Goal: Task Accomplishment & Management: Manage account settings

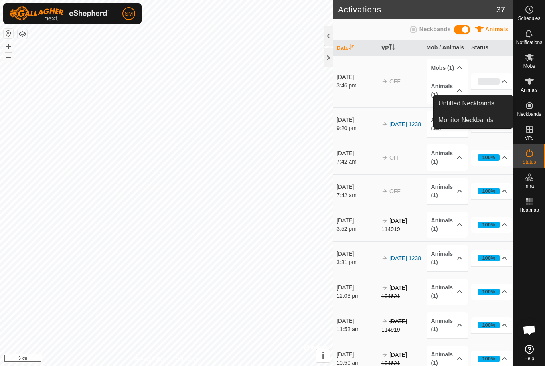
click at [479, 104] on span "Unfitted Neckbands" at bounding box center [466, 103] width 56 height 10
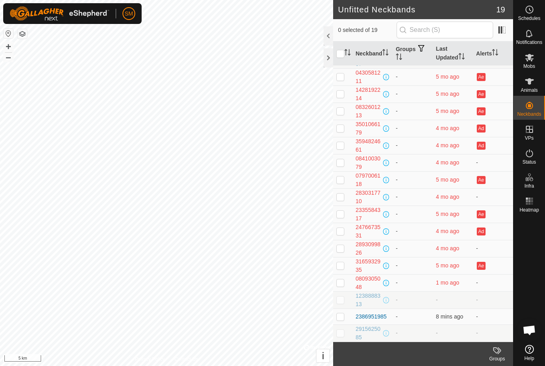
scroll to position [48, 0]
click at [344, 315] on p-checkbox at bounding box center [340, 316] width 8 height 6
checkbox input "true"
click at [403, 57] on th "Groups" at bounding box center [412, 53] width 40 height 24
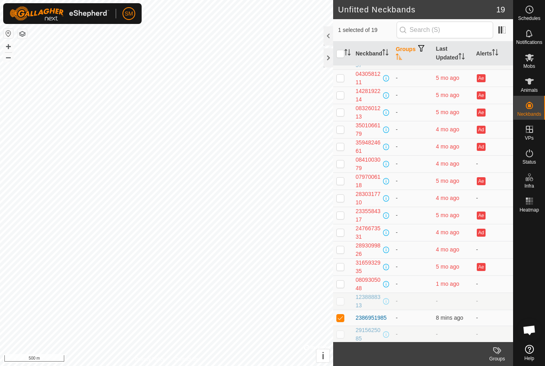
scroll to position [0, 0]
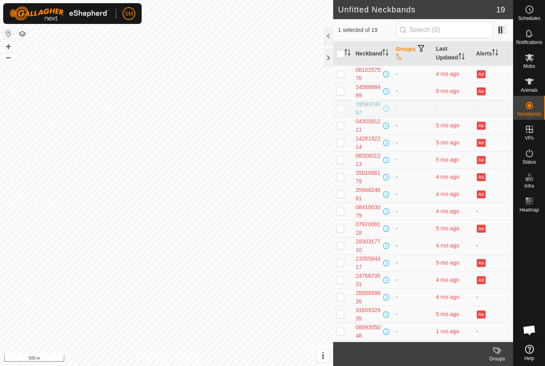
click at [404, 56] on th "Groups" at bounding box center [412, 53] width 40 height 24
click at [402, 55] on th "Groups" at bounding box center [412, 53] width 40 height 24
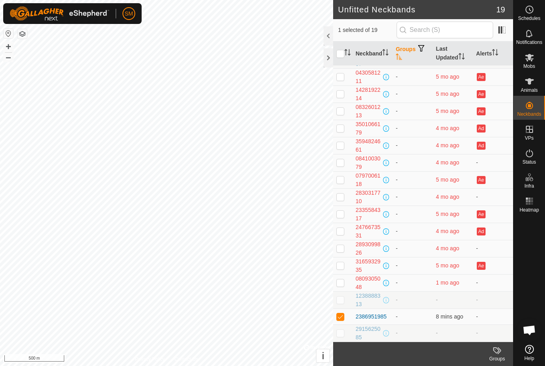
scroll to position [48, 0]
click at [396, 57] on icon "Activate to sort" at bounding box center [399, 56] width 6 height 6
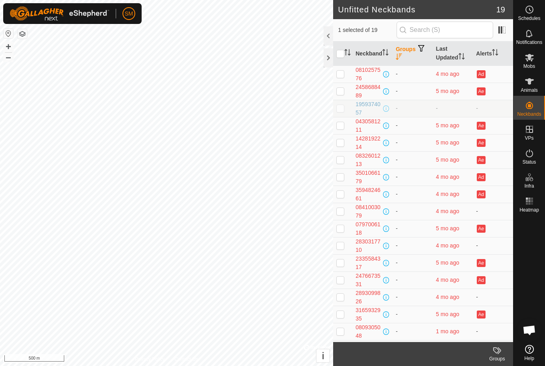
click at [393, 53] on th "Groups" at bounding box center [412, 53] width 40 height 24
click at [529, 61] on icon at bounding box center [529, 58] width 10 height 10
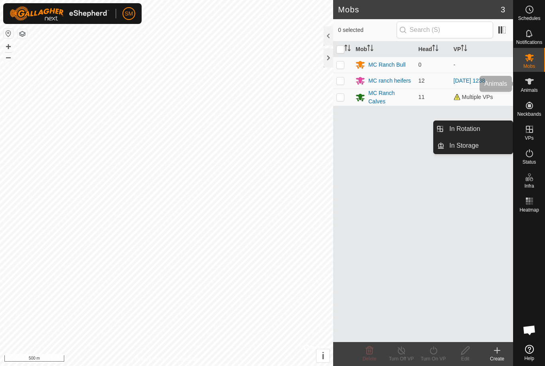
click at [531, 86] on icon at bounding box center [529, 82] width 10 height 10
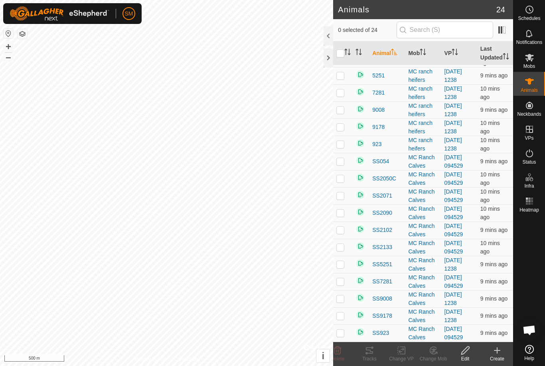
scroll to position [142, 0]
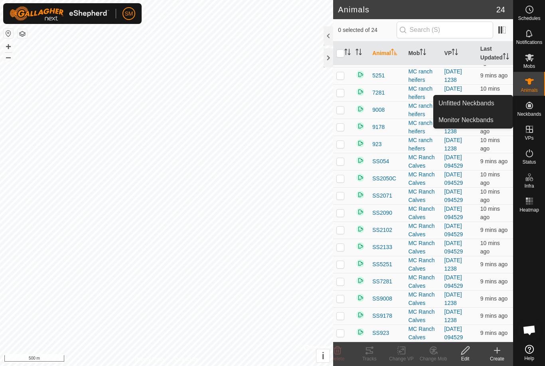
click at [484, 103] on span "Unfitted Neckbands" at bounding box center [466, 103] width 56 height 10
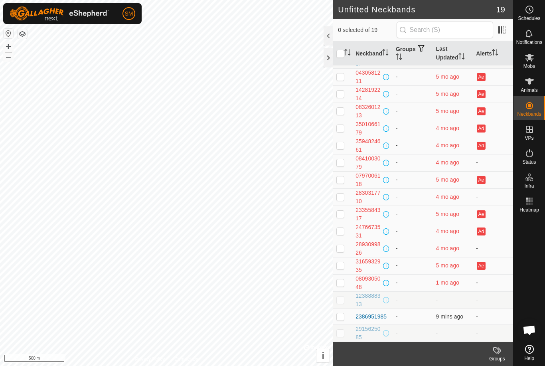
scroll to position [48, 0]
click at [345, 317] on td at bounding box center [342, 317] width 19 height 16
checkbox input "true"
click at [498, 354] on icon at bounding box center [497, 350] width 10 height 10
click at [471, 332] on span "Manage Groups" at bounding box center [474, 333] width 46 height 10
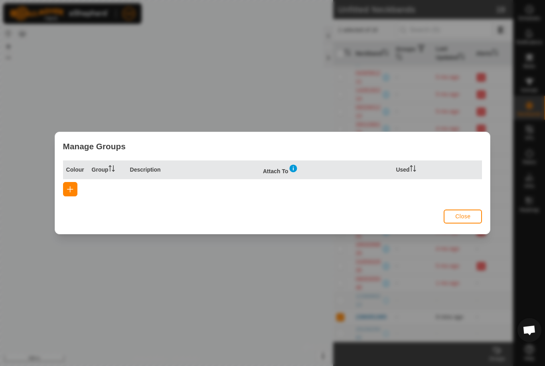
click at [471, 219] on button "Close" at bounding box center [462, 216] width 38 height 14
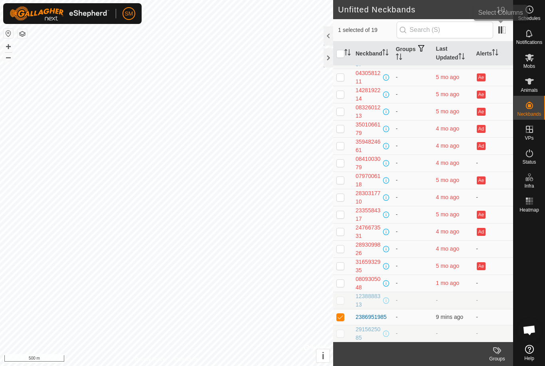
click at [501, 33] on span at bounding box center [501, 30] width 13 height 13
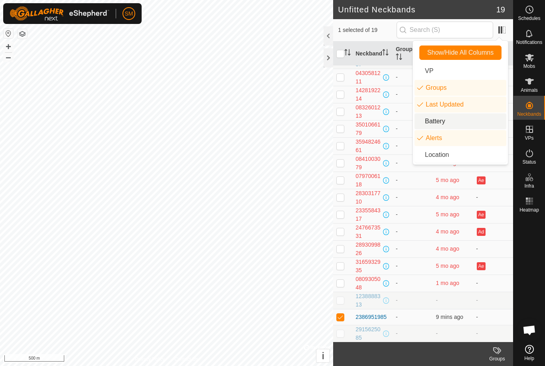
click at [441, 123] on li "Battery" at bounding box center [460, 121] width 92 height 16
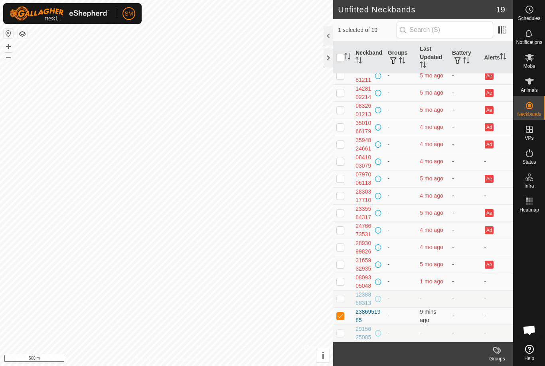
scroll to position [58, 0]
click at [496, 8] on span "19" at bounding box center [500, 10] width 9 height 12
click at [528, 61] on icon at bounding box center [529, 58] width 10 height 10
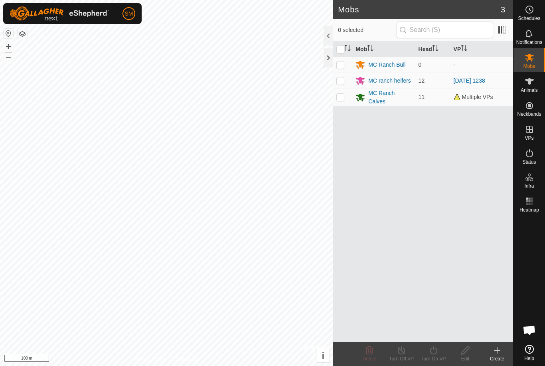
click at [377, 100] on div "MC Ranch Calves" at bounding box center [389, 97] width 43 height 17
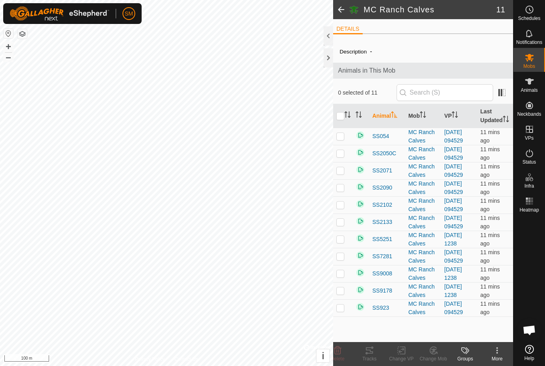
click at [496, 354] on icon at bounding box center [497, 350] width 10 height 10
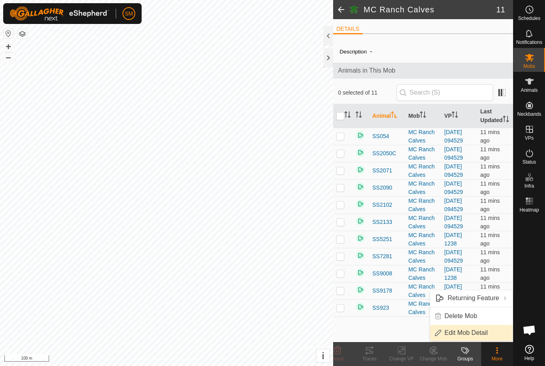
click at [465, 335] on span "Edit Mob Detail" at bounding box center [465, 333] width 43 height 10
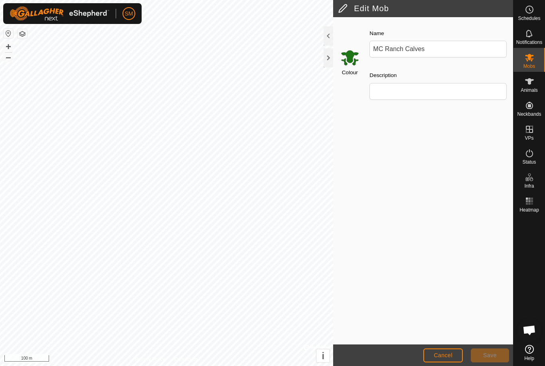
click at [447, 355] on span "Cancel" at bounding box center [442, 355] width 19 height 6
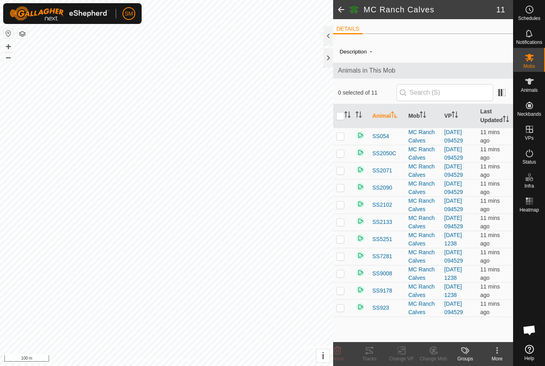
click at [465, 352] on icon at bounding box center [464, 350] width 6 height 6
click at [482, 333] on span "Manage Groups" at bounding box center [490, 333] width 46 height 10
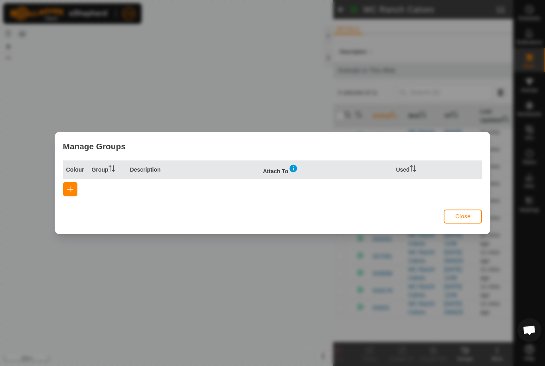
click at [469, 214] on span "Close" at bounding box center [462, 216] width 15 height 6
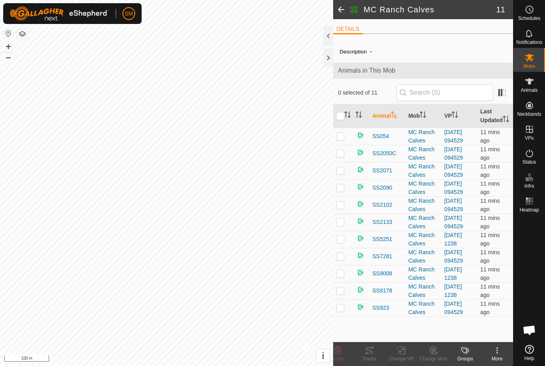
click at [497, 357] on div "More" at bounding box center [497, 358] width 32 height 7
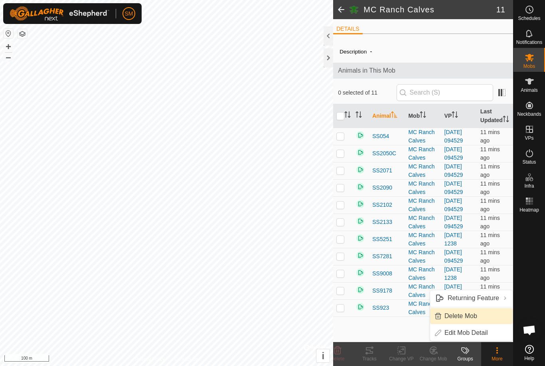
click at [471, 318] on span "Delete Mob" at bounding box center [460, 316] width 33 height 10
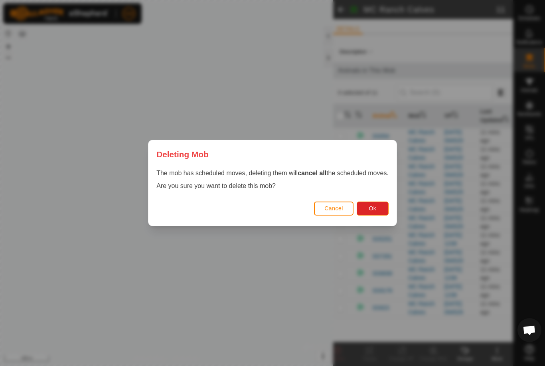
click at [339, 209] on span "Cancel" at bounding box center [333, 208] width 19 height 6
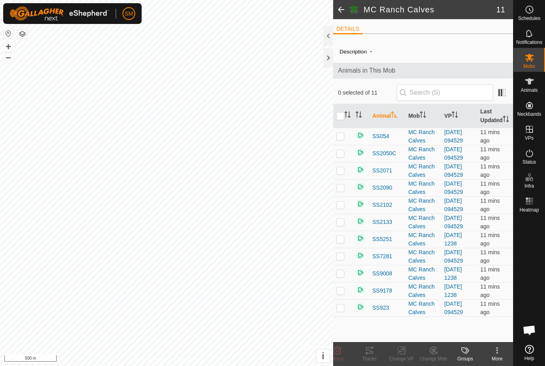
click at [343, 139] on p-checkbox at bounding box center [340, 136] width 8 height 6
click at [338, 350] on icon at bounding box center [338, 350] width 8 height 8
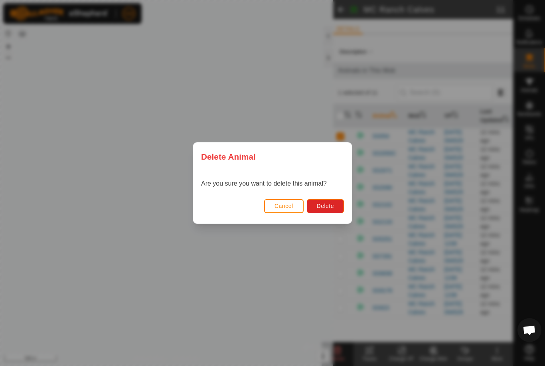
click at [329, 207] on span "Delete" at bounding box center [325, 206] width 17 height 6
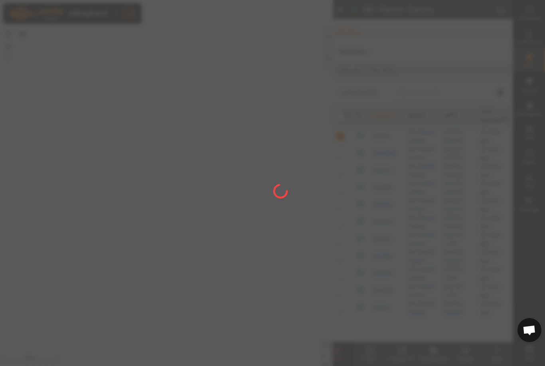
checkbox input "false"
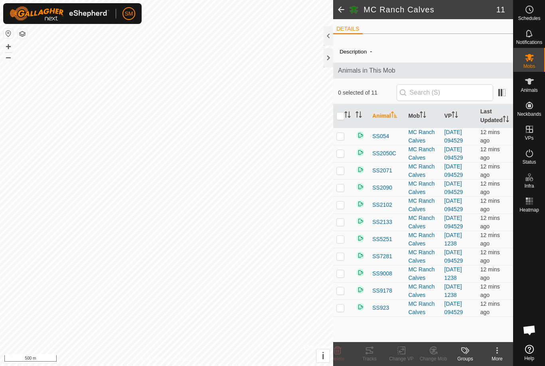
click at [382, 140] on span "SS054" at bounding box center [380, 136] width 17 height 8
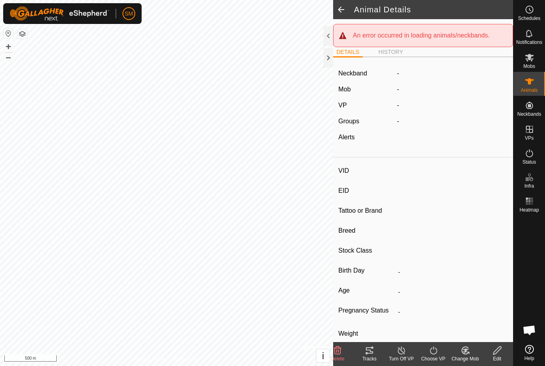
click at [328, 56] on div at bounding box center [328, 57] width 10 height 19
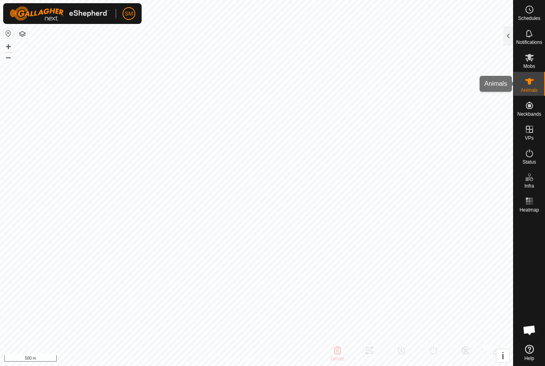
click at [530, 86] on icon at bounding box center [529, 82] width 10 height 10
click at [527, 62] on es-mob-svg-icon at bounding box center [529, 57] width 14 height 13
click at [528, 63] on es-mob-svg-icon at bounding box center [529, 57] width 14 height 13
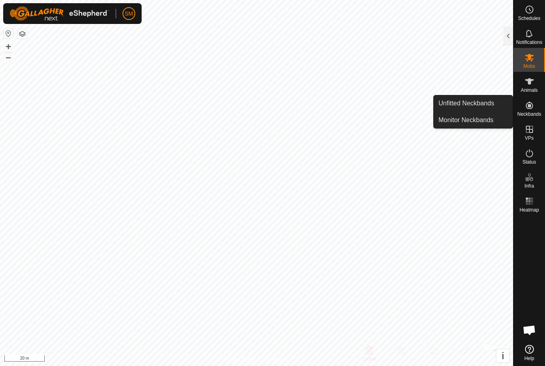
click at [482, 120] on span "Monitor Neckbands" at bounding box center [465, 120] width 55 height 10
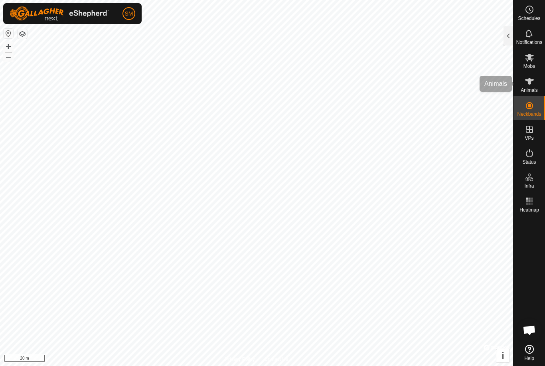
click at [530, 88] on span "Animals" at bounding box center [528, 90] width 17 height 5
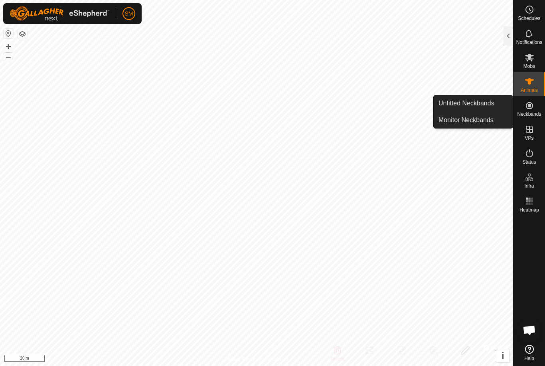
click at [478, 103] on span "Unfitted Neckbands" at bounding box center [466, 103] width 56 height 10
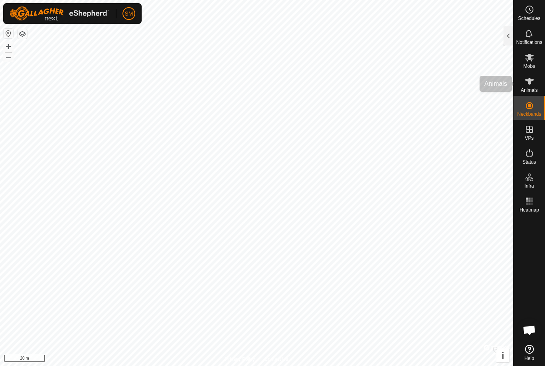
click at [527, 87] on es-animals-svg-icon at bounding box center [529, 81] width 14 height 13
click at [528, 85] on icon at bounding box center [529, 82] width 10 height 10
click at [532, 63] on es-mob-svg-icon at bounding box center [529, 57] width 14 height 13
click at [531, 63] on es-mob-svg-icon at bounding box center [529, 57] width 14 height 13
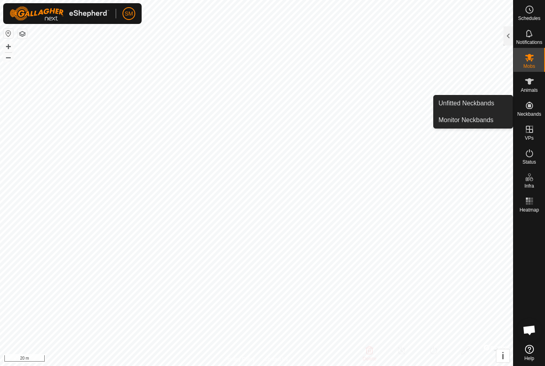
click at [483, 102] on span "Unfitted Neckbands" at bounding box center [466, 103] width 56 height 10
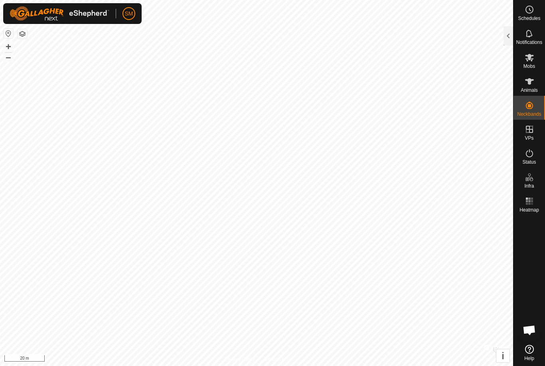
click at [504, 38] on div at bounding box center [508, 35] width 10 height 19
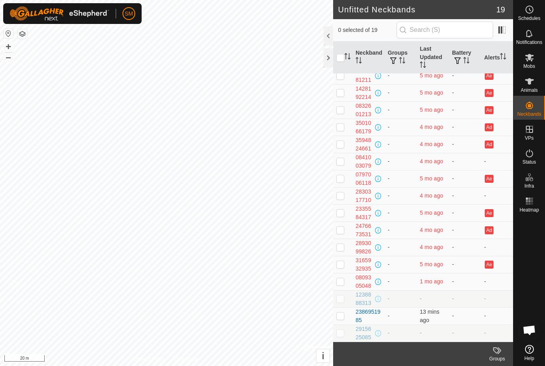
scroll to position [58, 0]
click at [365, 316] on div "2386951985" at bounding box center [368, 315] width 26 height 17
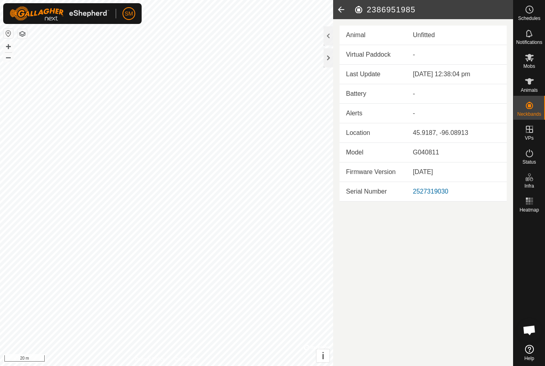
click at [442, 51] on td "-" at bounding box center [456, 55] width 100 height 20
click at [340, 10] on icon at bounding box center [341, 9] width 16 height 19
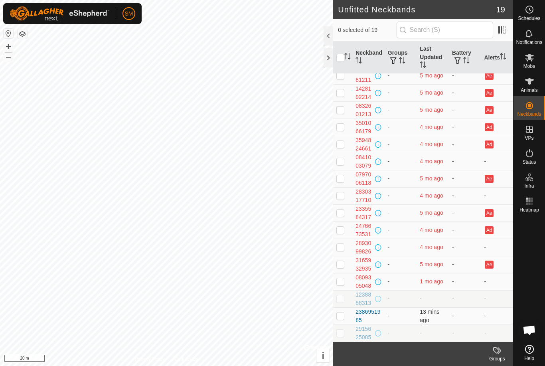
scroll to position [58, 0]
click at [344, 317] on p-checkbox at bounding box center [340, 315] width 8 height 6
checkbox input "true"
click at [529, 60] on icon at bounding box center [529, 58] width 9 height 8
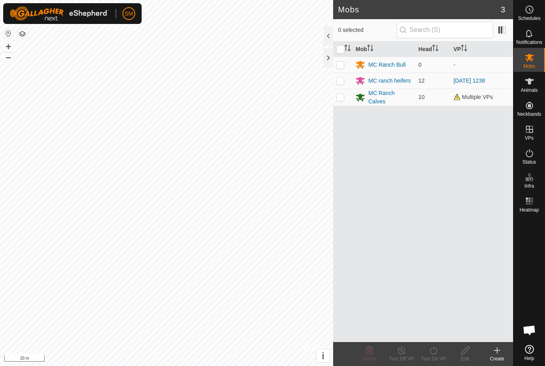
click at [401, 78] on div "MC ranch heifers" at bounding box center [389, 81] width 43 height 8
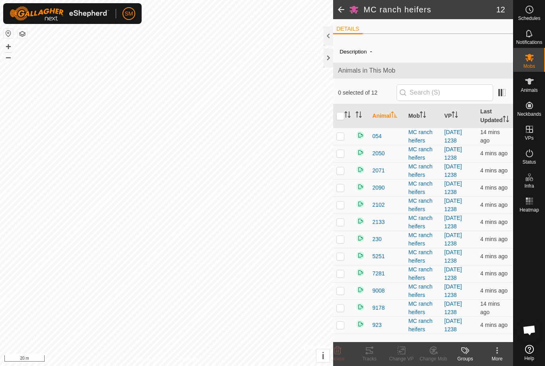
scroll to position [1, 0]
click at [496, 353] on icon at bounding box center [497, 350] width 10 height 10
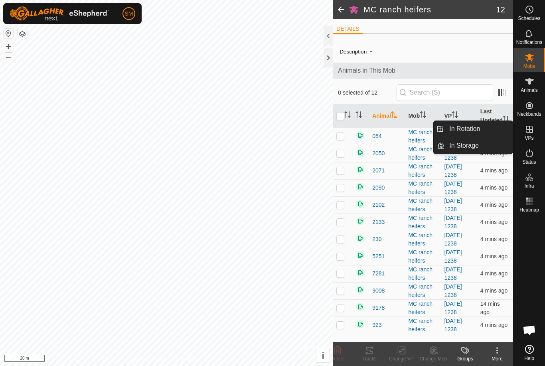
click at [524, 134] on es-virtualpaddocks-svg-icon at bounding box center [529, 129] width 14 height 13
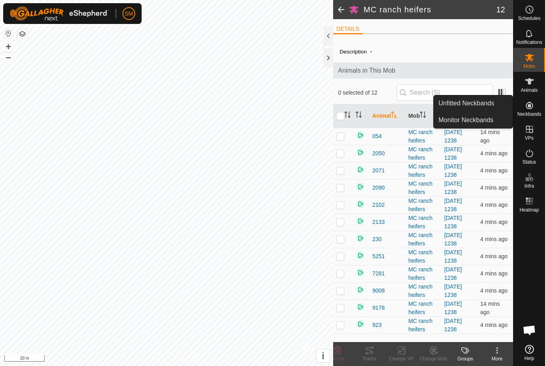
click at [340, 10] on span at bounding box center [341, 9] width 16 height 19
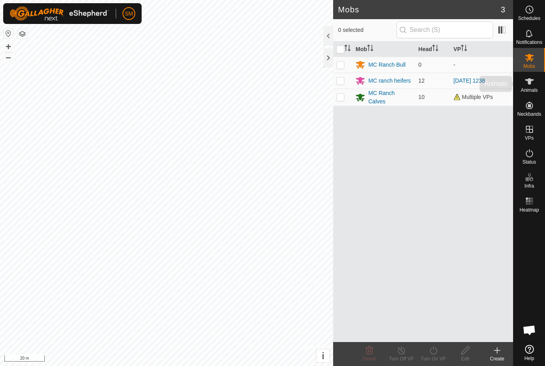
click at [528, 86] on icon at bounding box center [529, 82] width 10 height 10
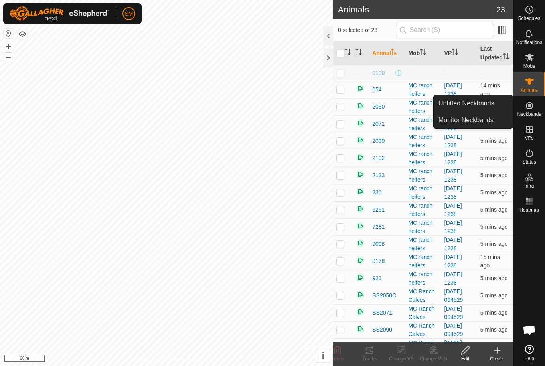
click at [478, 105] on span "Unfitted Neckbands" at bounding box center [466, 103] width 56 height 10
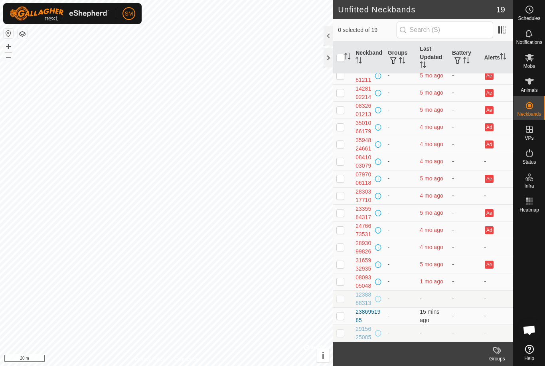
scroll to position [58, 0]
click at [360, 315] on div "2386951985" at bounding box center [368, 315] width 26 height 17
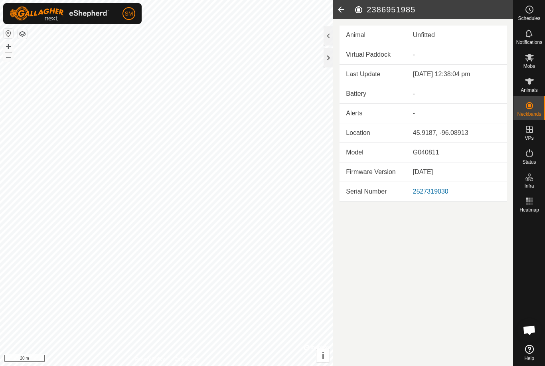
click at [345, 14] on icon at bounding box center [341, 9] width 16 height 19
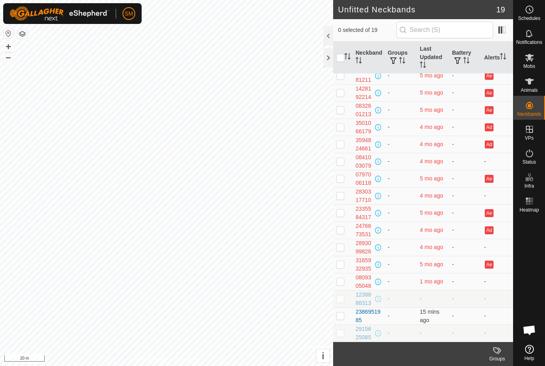
scroll to position [58, 0]
click at [343, 318] on p-checkbox at bounding box center [340, 315] width 8 height 6
click at [498, 353] on icon at bounding box center [499, 350] width 4 height 7
click at [466, 333] on span "Manage Groups" at bounding box center [474, 333] width 46 height 10
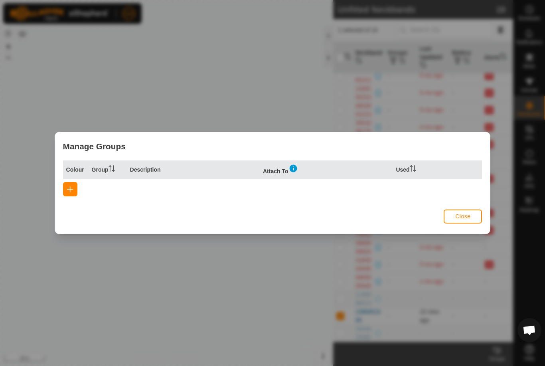
click at [74, 193] on button "button" at bounding box center [70, 189] width 14 height 14
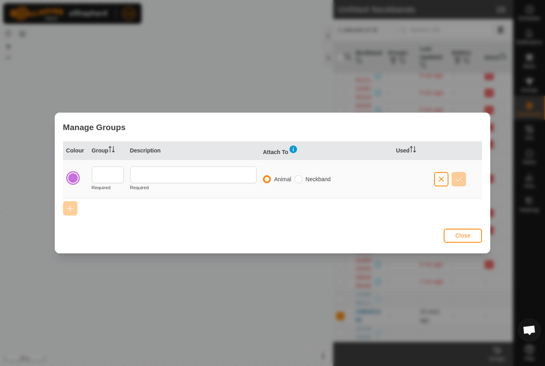
click at [456, 230] on button "Close" at bounding box center [462, 235] width 38 height 14
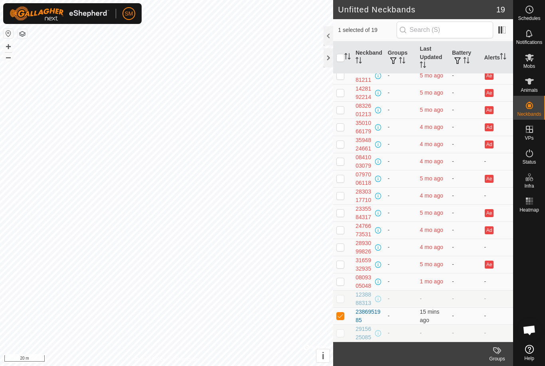
click at [342, 316] on p-checkbox at bounding box center [340, 315] width 8 height 6
click at [344, 317] on p-checkbox at bounding box center [340, 315] width 8 height 6
checkbox input "true"
click at [498, 354] on icon at bounding box center [497, 350] width 10 height 10
click at [478, 336] on span "Manage Groups" at bounding box center [474, 333] width 46 height 10
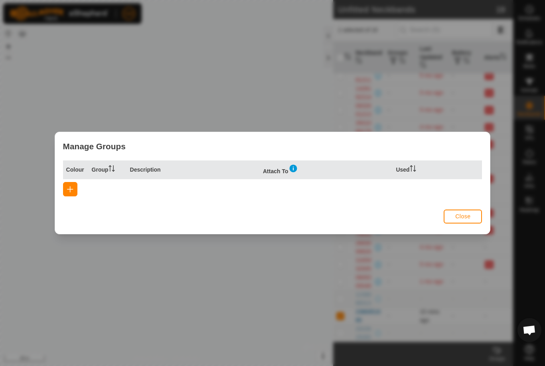
click at [74, 194] on button "button" at bounding box center [70, 189] width 14 height 14
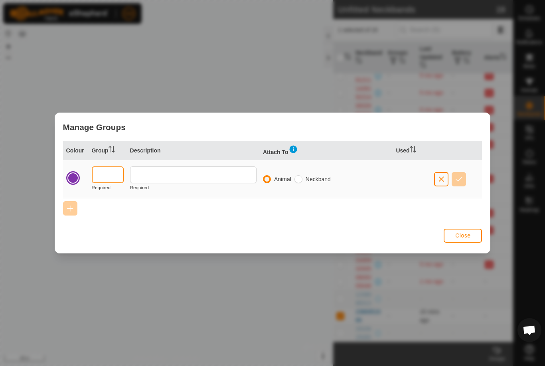
click at [107, 179] on input "text" at bounding box center [108, 174] width 32 height 17
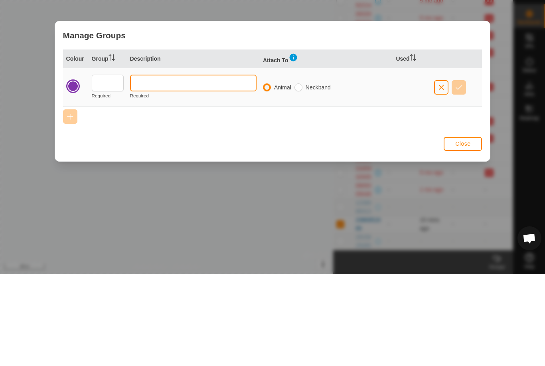
click at [183, 166] on input "text" at bounding box center [193, 174] width 126 height 17
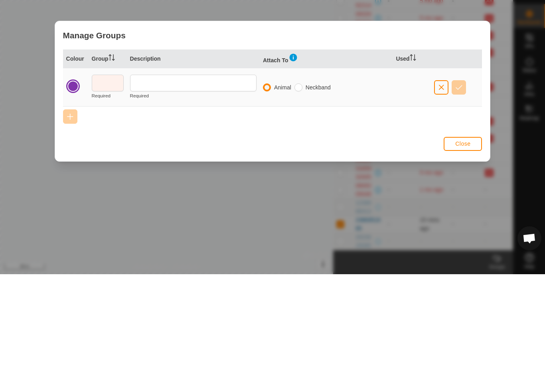
click at [310, 160] on td "Animal Neckband" at bounding box center [326, 179] width 133 height 38
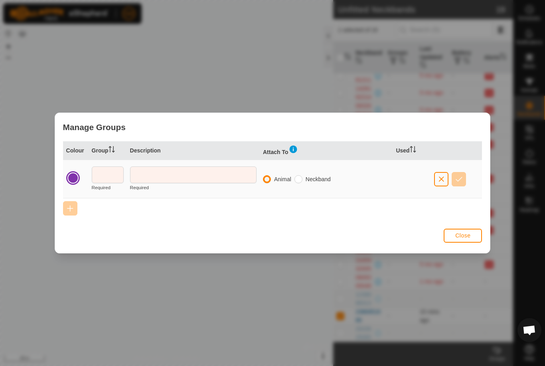
click at [307, 178] on label "Neckband" at bounding box center [317, 179] width 25 height 6
click at [302, 179] on input "radio" at bounding box center [298, 179] width 8 height 8
radio input "true"
radio input "false"
click at [469, 235] on span "Close" at bounding box center [462, 235] width 15 height 6
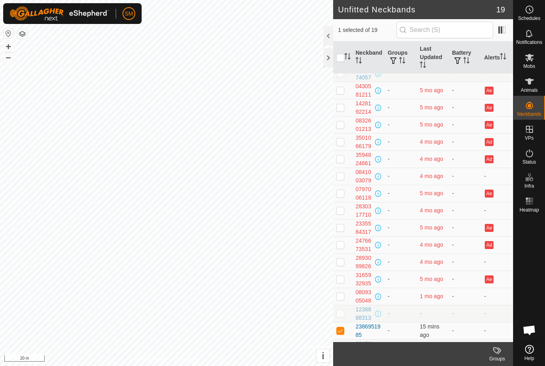
scroll to position [43, 0]
click at [327, 39] on div at bounding box center [328, 35] width 10 height 19
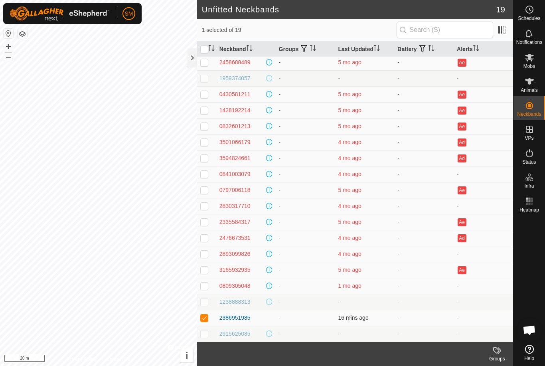
scroll to position [18, 0]
click at [531, 11] on icon at bounding box center [529, 10] width 10 height 10
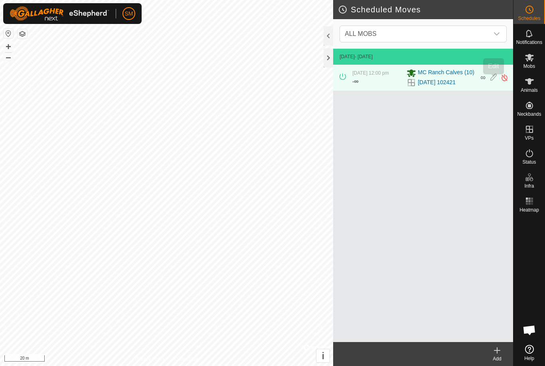
click at [491, 81] on icon at bounding box center [493, 77] width 6 height 8
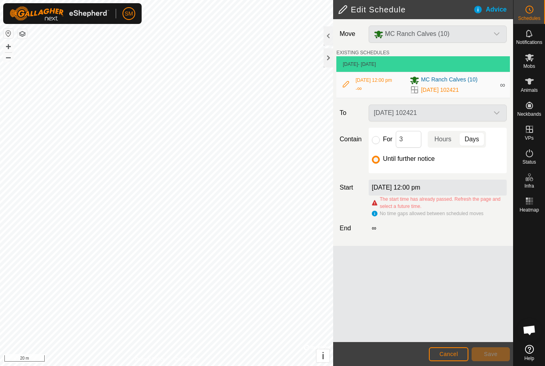
click at [348, 85] on icon at bounding box center [346, 84] width 6 height 6
click at [348, 87] on icon at bounding box center [346, 84] width 6 height 6
click at [347, 86] on icon at bounding box center [346, 84] width 6 height 6
click at [447, 85] on span "MC Ranch Calves (10)" at bounding box center [449, 80] width 57 height 10
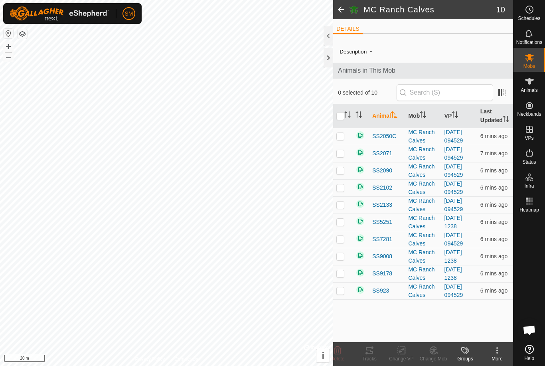
click at [496, 353] on icon at bounding box center [497, 350] width 10 height 10
click at [528, 273] on div at bounding box center [529, 278] width 32 height 126
click at [325, 37] on div at bounding box center [328, 35] width 10 height 19
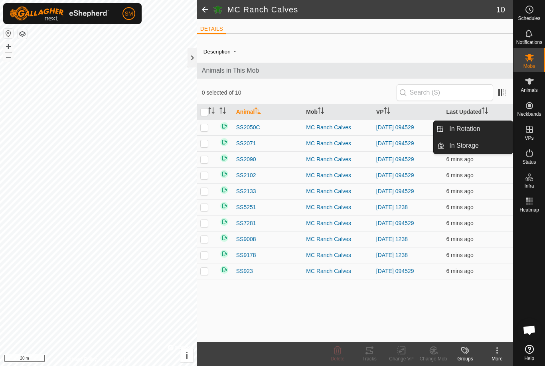
click at [455, 147] on span "In Storage" at bounding box center [464, 146] width 30 height 10
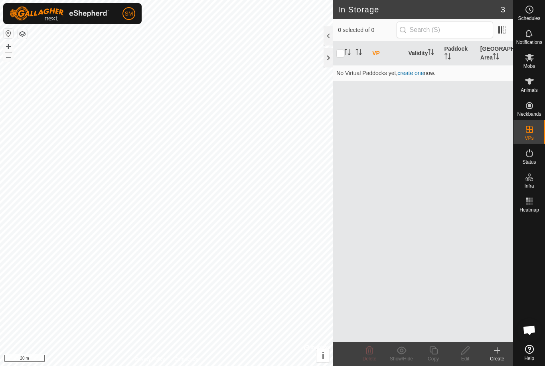
click at [373, 49] on th "VP" at bounding box center [387, 53] width 36 height 24
click at [381, 55] on p-sorticon "Activate to sort" at bounding box center [383, 53] width 6 height 6
click at [499, 8] on h2 "In Storage" at bounding box center [419, 10] width 163 height 10
click at [328, 41] on div at bounding box center [328, 35] width 10 height 19
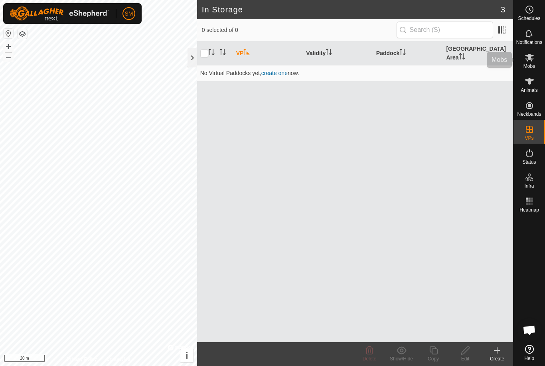
click at [524, 62] on es-mob-svg-icon at bounding box center [529, 57] width 14 height 13
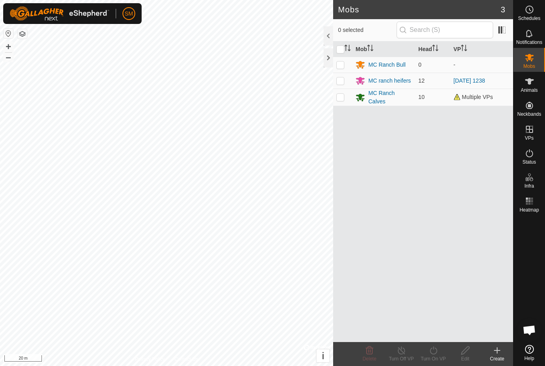
click at [378, 102] on div "MC Ranch Calves" at bounding box center [389, 97] width 43 height 17
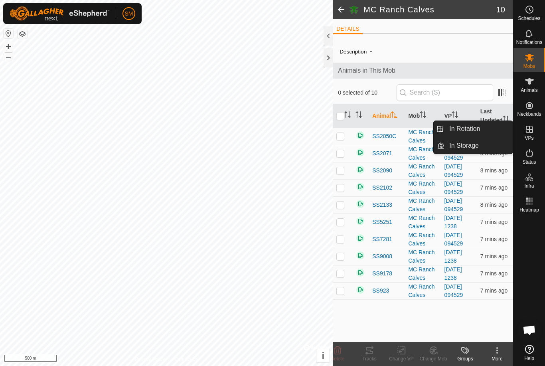
click at [462, 131] on span "In Rotation" at bounding box center [464, 129] width 31 height 10
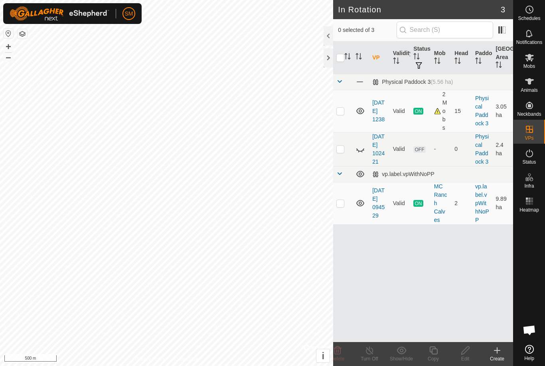
click at [339, 206] on p-checkbox at bounding box center [340, 203] width 8 height 6
click at [341, 215] on td at bounding box center [342, 203] width 19 height 42
checkbox input "false"
click at [339, 114] on p-checkbox at bounding box center [340, 111] width 8 height 6
click at [338, 113] on p-checkbox at bounding box center [340, 111] width 8 height 6
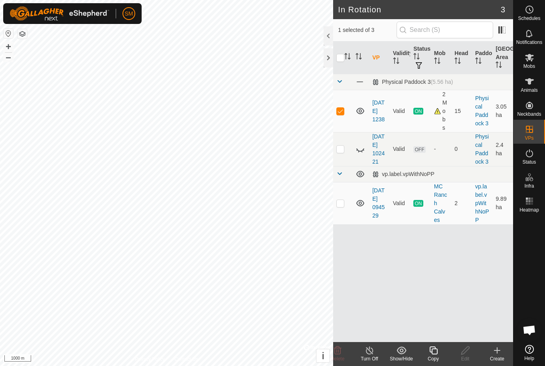
checkbox input "false"
click at [341, 206] on p-checkbox at bounding box center [340, 203] width 8 height 6
checkbox input "true"
click at [329, 37] on div at bounding box center [328, 35] width 10 height 19
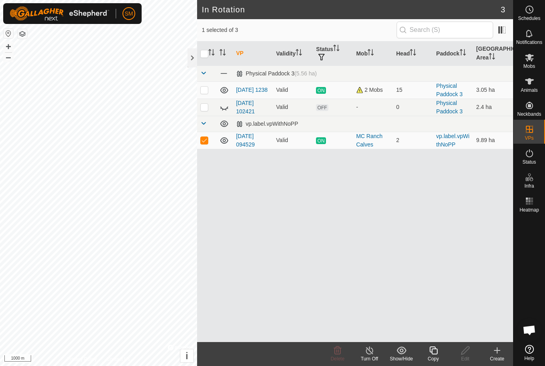
click at [364, 144] on div "MC Ranch Calves" at bounding box center [372, 140] width 33 height 17
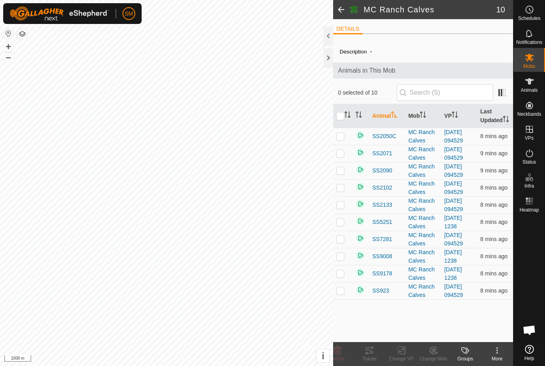
click at [495, 351] on icon at bounding box center [497, 350] width 10 height 10
click at [462, 358] on div "Groups" at bounding box center [465, 358] width 32 height 7
click at [483, 332] on span "Manage Groups" at bounding box center [490, 333] width 46 height 10
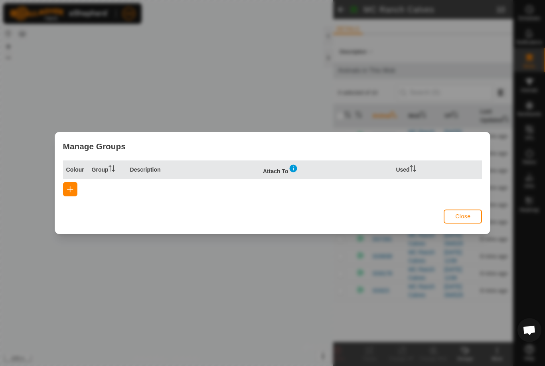
click at [256, 85] on div "Manage Groups Colour Group Description Attach To Used Close" at bounding box center [272, 183] width 545 height 366
click at [452, 215] on button "Close" at bounding box center [462, 216] width 38 height 14
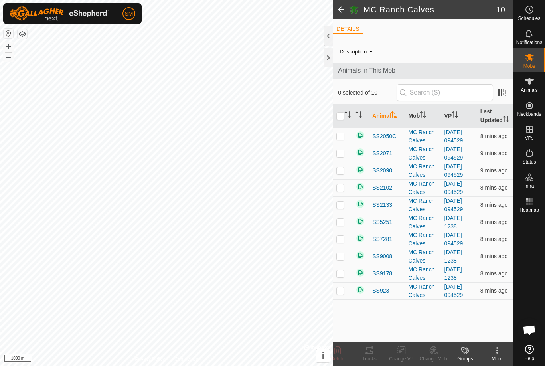
click at [337, 11] on span at bounding box center [341, 9] width 16 height 19
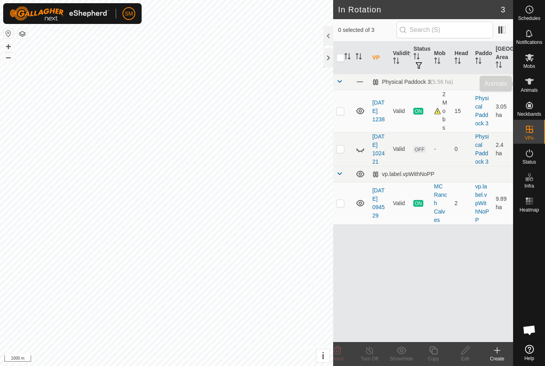
click at [525, 88] on span "Animals" at bounding box center [528, 90] width 17 height 5
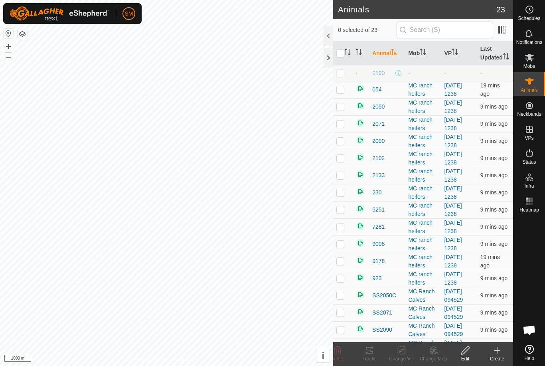
click at [498, 352] on icon at bounding box center [497, 350] width 10 height 10
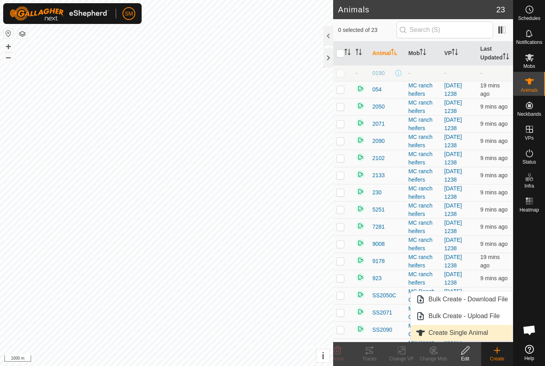
click at [478, 332] on span "Create Single Animal" at bounding box center [457, 333] width 59 height 10
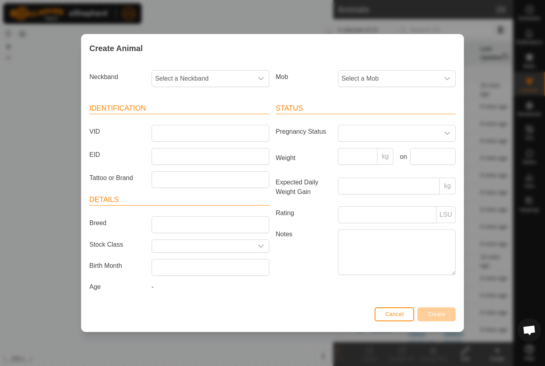
click at [245, 76] on span "Select a Neckband" at bounding box center [202, 79] width 101 height 16
click at [219, 98] on input "text" at bounding box center [210, 100] width 107 height 17
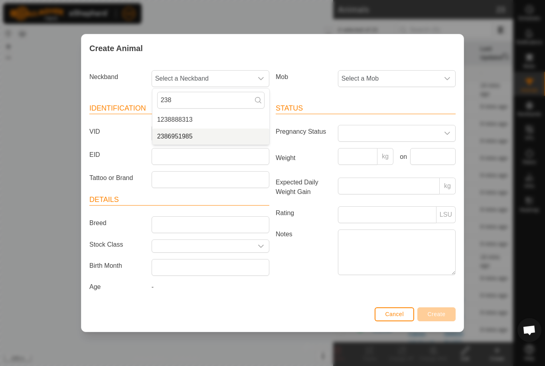
type input "238"
click at [178, 134] on span "2386951985" at bounding box center [174, 137] width 35 height 10
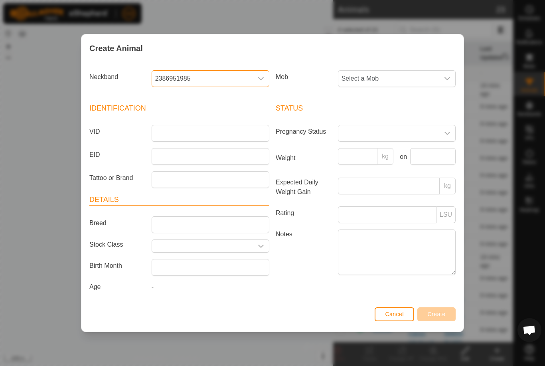
click at [404, 76] on span "Select a Mob" at bounding box center [388, 79] width 101 height 16
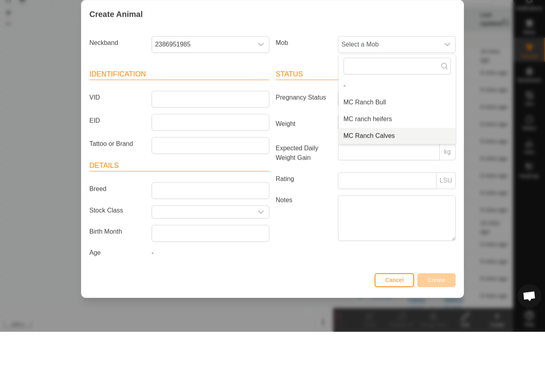
click at [370, 165] on span "MC Ranch Calves" at bounding box center [368, 170] width 51 height 10
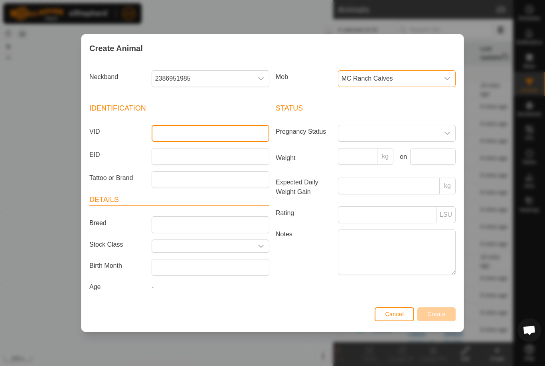
click at [196, 133] on input "VID" at bounding box center [211, 133] width 118 height 17
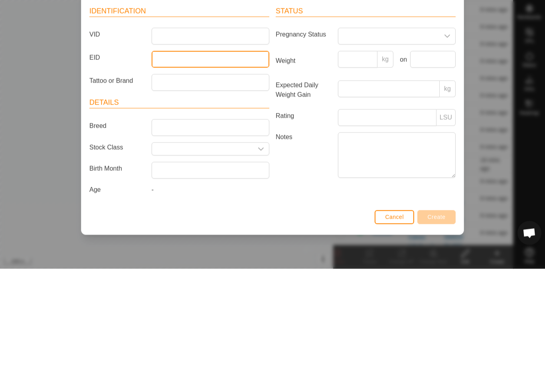
click at [195, 148] on input "EID" at bounding box center [211, 156] width 118 height 17
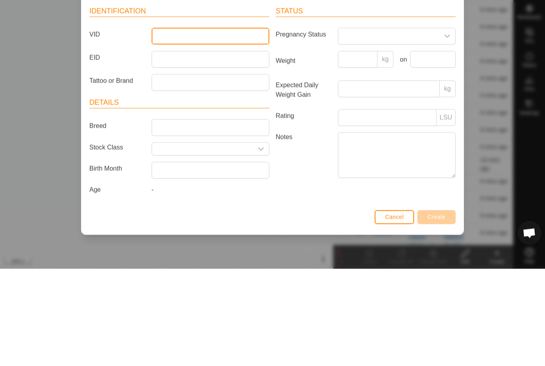
click at [197, 125] on input "VID" at bounding box center [211, 133] width 118 height 17
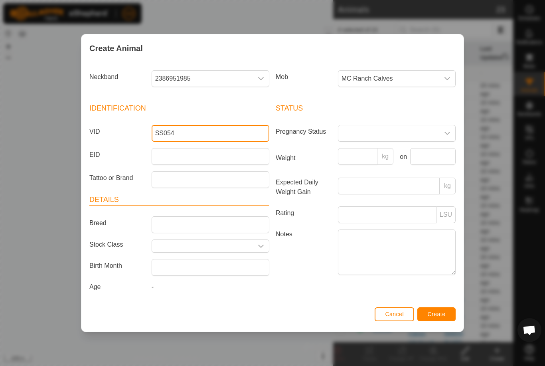
type input "SS054"
click at [438, 315] on span "Create" at bounding box center [436, 314] width 18 height 6
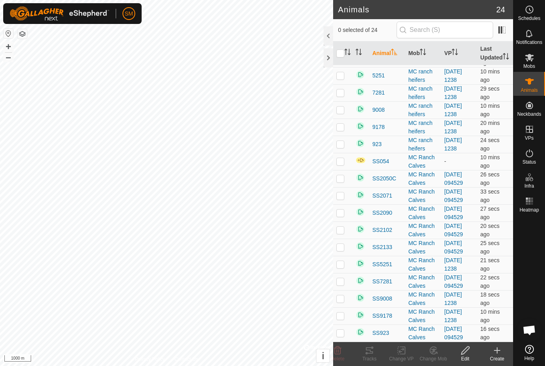
scroll to position [142, 0]
click at [529, 61] on icon at bounding box center [529, 58] width 10 height 10
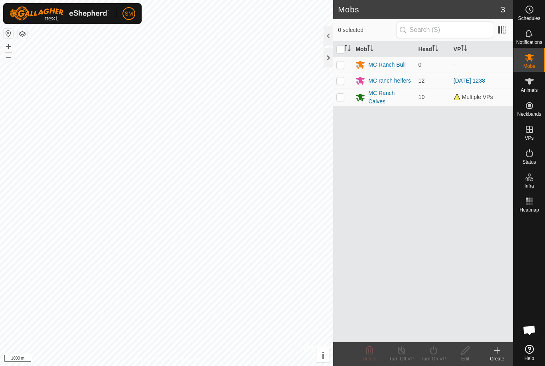
click at [378, 99] on div "MC Ranch Calves" at bounding box center [389, 97] width 43 height 17
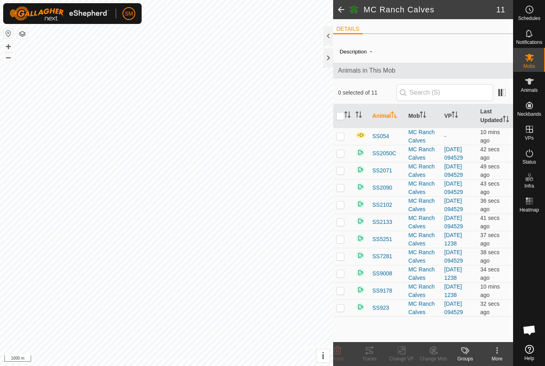
click at [336, 12] on span at bounding box center [341, 9] width 16 height 19
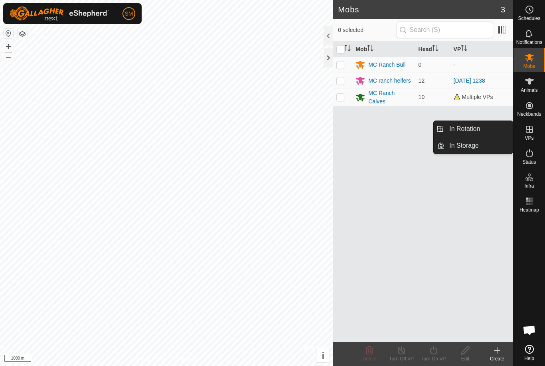
click at [393, 226] on div "Mob Head VP MC Ranch Bull 0 - MC ranch heifers 12 [DATE] 1238 MC Ranch Calves 1…" at bounding box center [423, 191] width 180 height 300
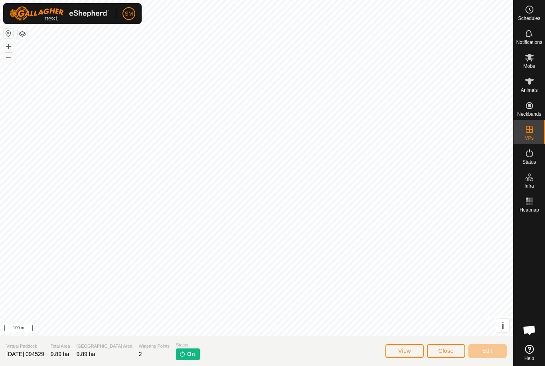
click at [401, 351] on span "View" at bounding box center [404, 350] width 13 height 6
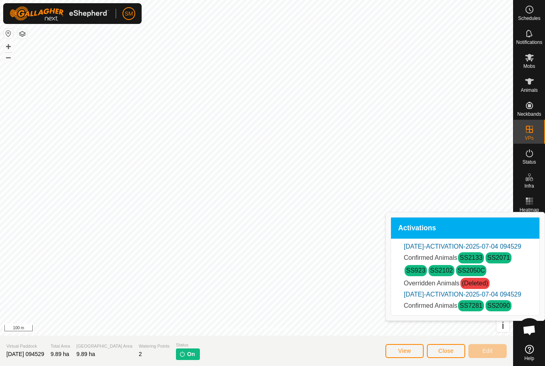
click at [443, 352] on span "Close" at bounding box center [445, 350] width 15 height 6
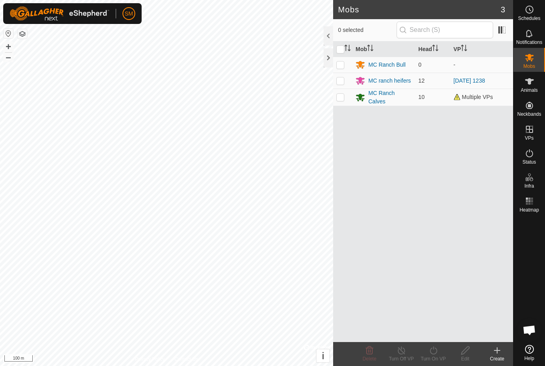
click at [529, 87] on es-animals-svg-icon at bounding box center [529, 81] width 14 height 13
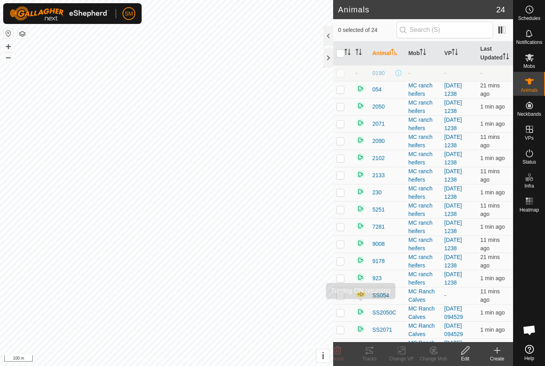
click at [361, 297] on img at bounding box center [360, 294] width 10 height 7
click at [356, 297] on img at bounding box center [360, 294] width 10 height 7
click at [377, 299] on span "SS054" at bounding box center [380, 295] width 17 height 8
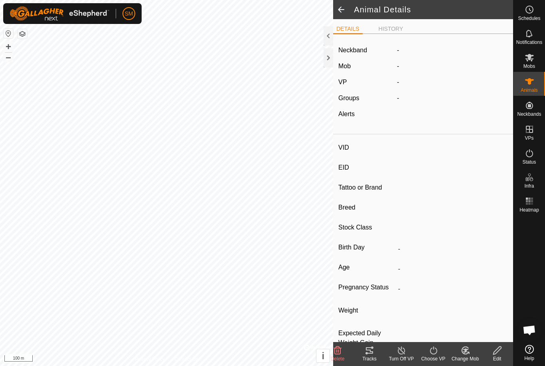
type input "SS054"
type input "-"
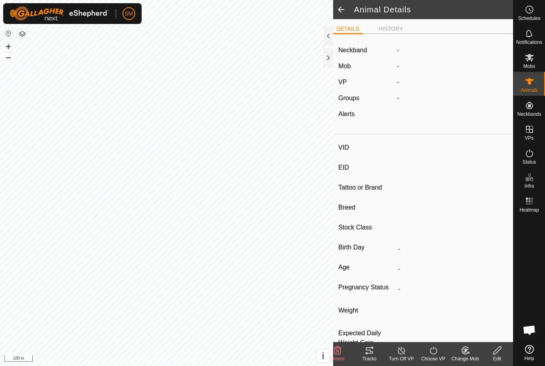
type input "0 kg"
type input "-"
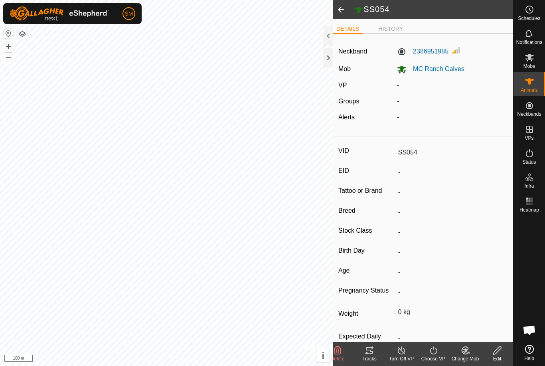
click at [433, 354] on icon at bounding box center [433, 350] width 10 height 10
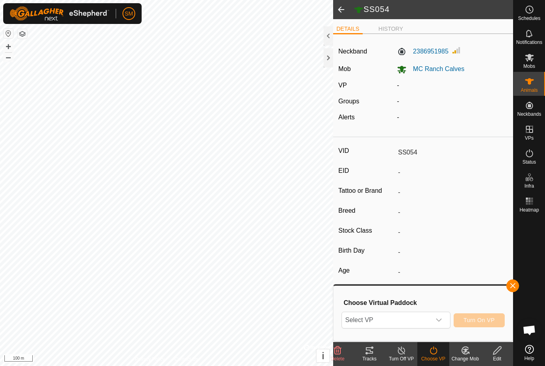
click at [441, 313] on div "dropdown trigger" at bounding box center [439, 320] width 16 height 16
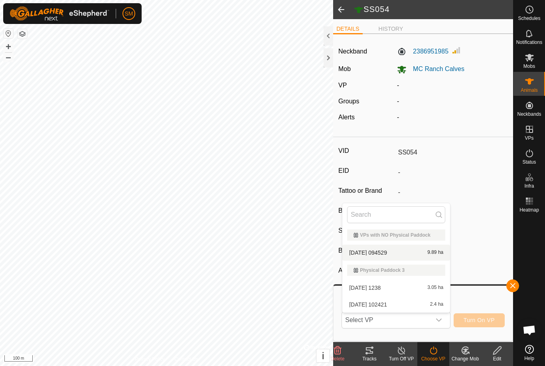
click at [379, 250] on span "[DATE] 094529" at bounding box center [368, 253] width 38 height 6
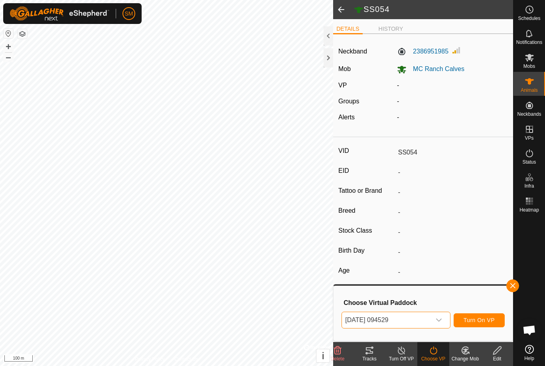
click at [477, 319] on span "Turn On VP" at bounding box center [478, 320] width 31 height 6
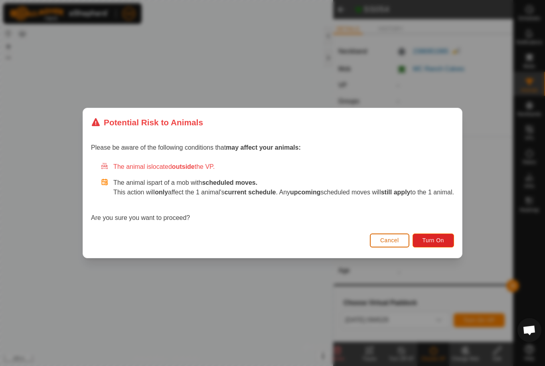
click at [439, 238] on span "Turn On" at bounding box center [433, 240] width 22 height 6
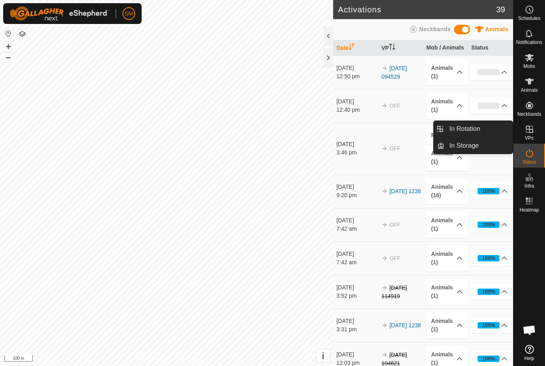
click at [476, 128] on span "In Rotation" at bounding box center [464, 129] width 31 height 10
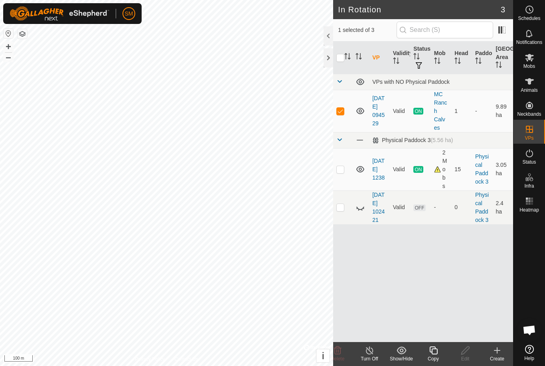
click at [345, 209] on td at bounding box center [342, 207] width 19 height 34
checkbox input "true"
click at [340, 105] on td at bounding box center [342, 111] width 19 height 42
checkbox input "false"
click at [341, 210] on p-checkbox at bounding box center [340, 207] width 8 height 6
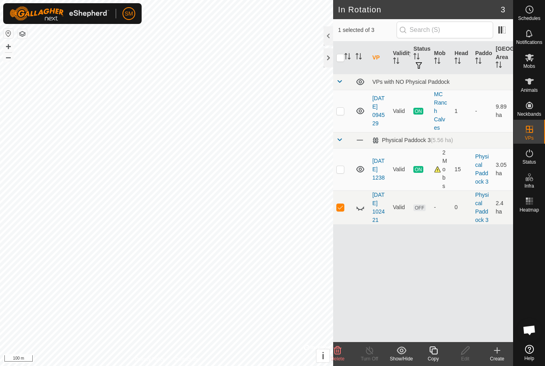
checkbox input "false"
